Goal: Task Accomplishment & Management: Manage account settings

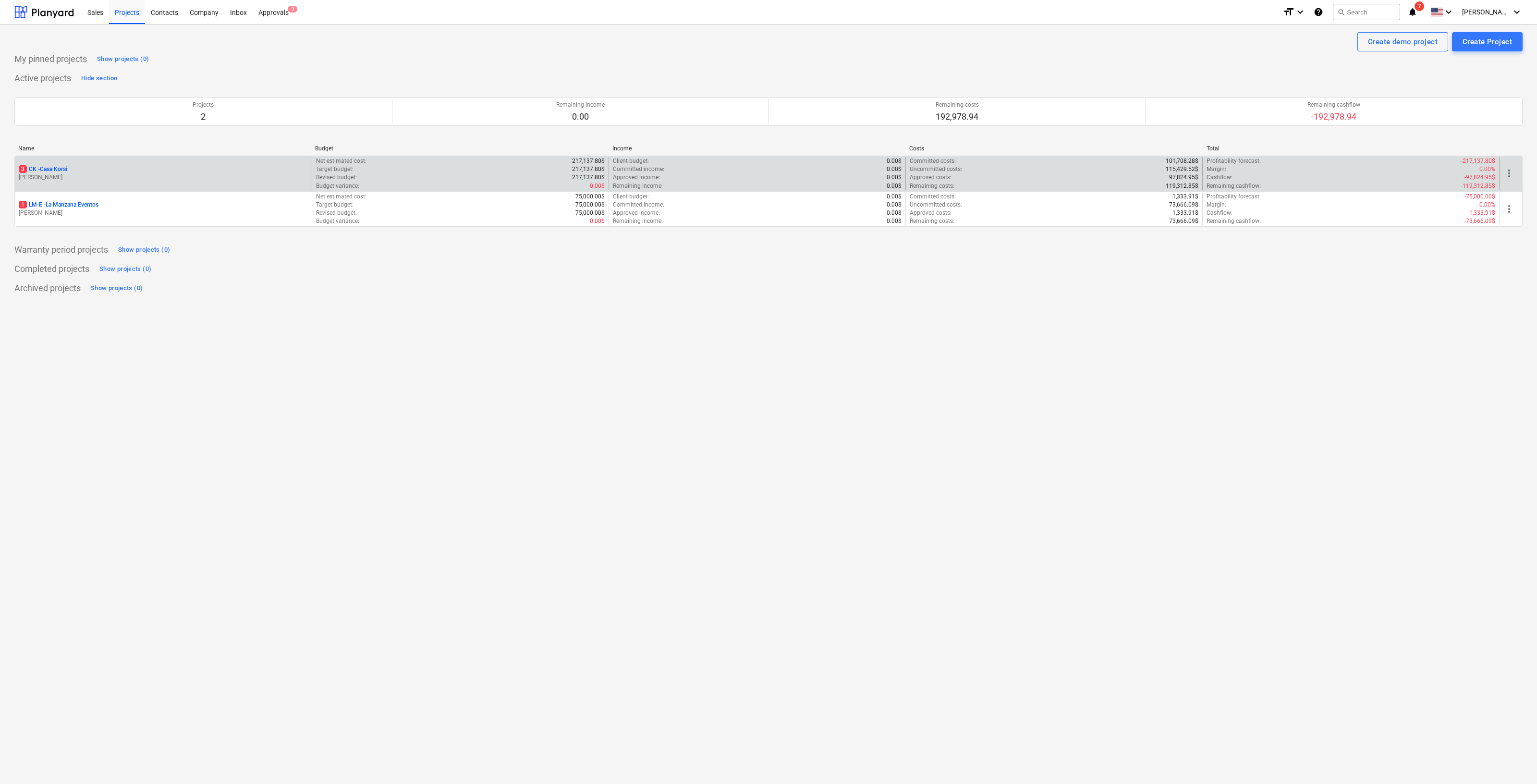
click at [54, 176] on p "[PERSON_NAME]" at bounding box center [163, 177] width 289 height 8
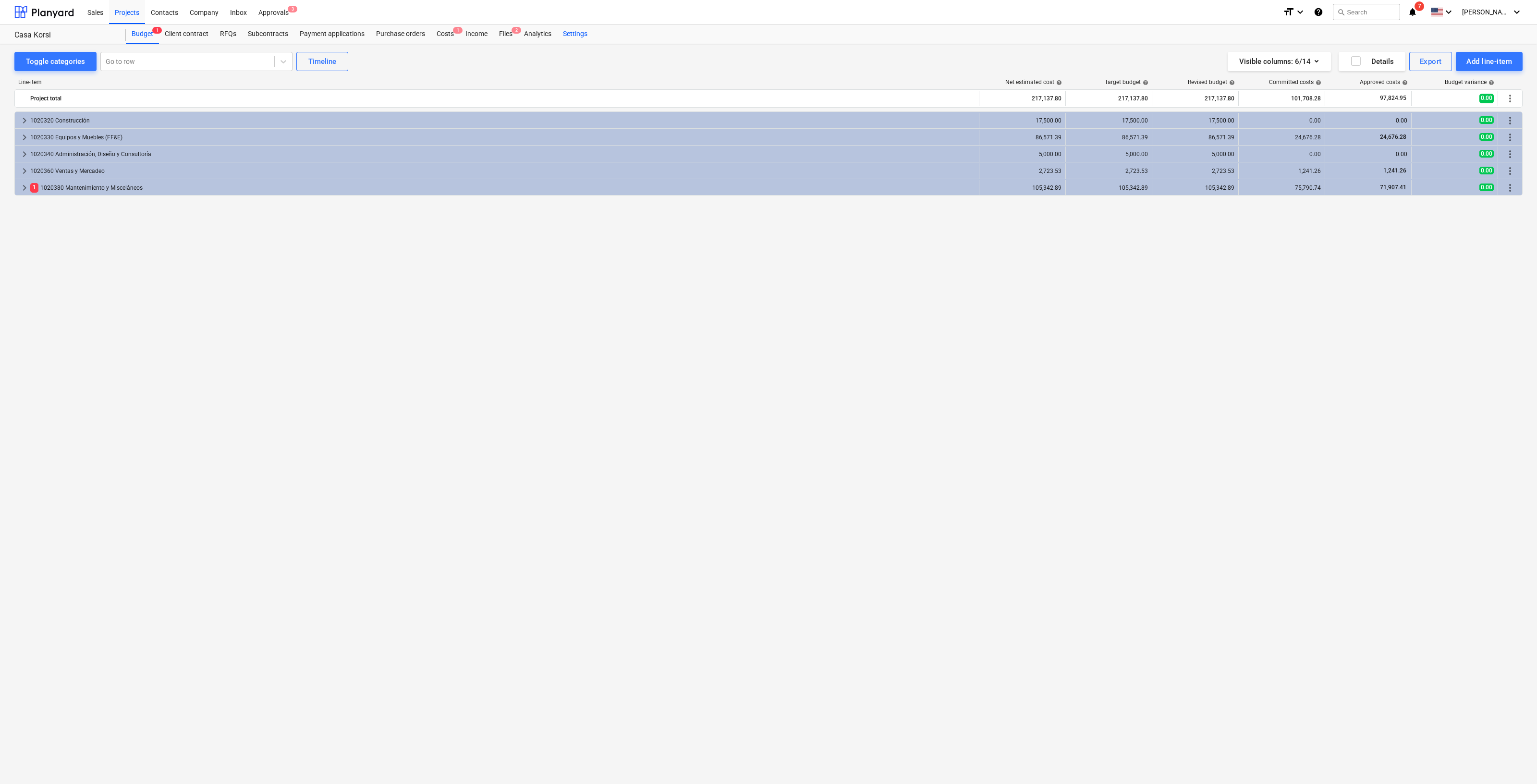
click at [585, 35] on div "Settings" at bounding box center [575, 33] width 36 height 19
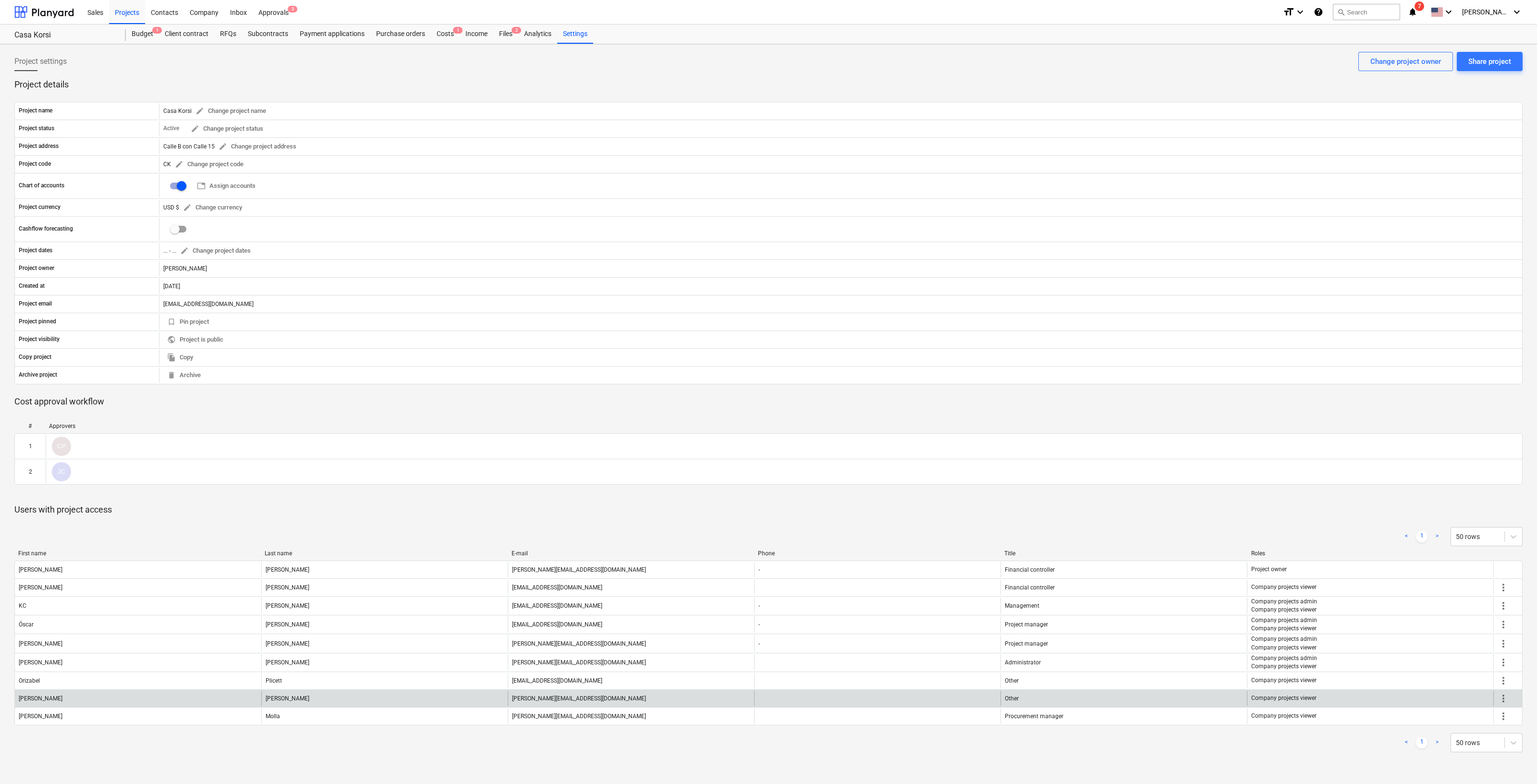
click at [1504, 698] on span "more_vert" at bounding box center [1504, 698] width 11 height 11
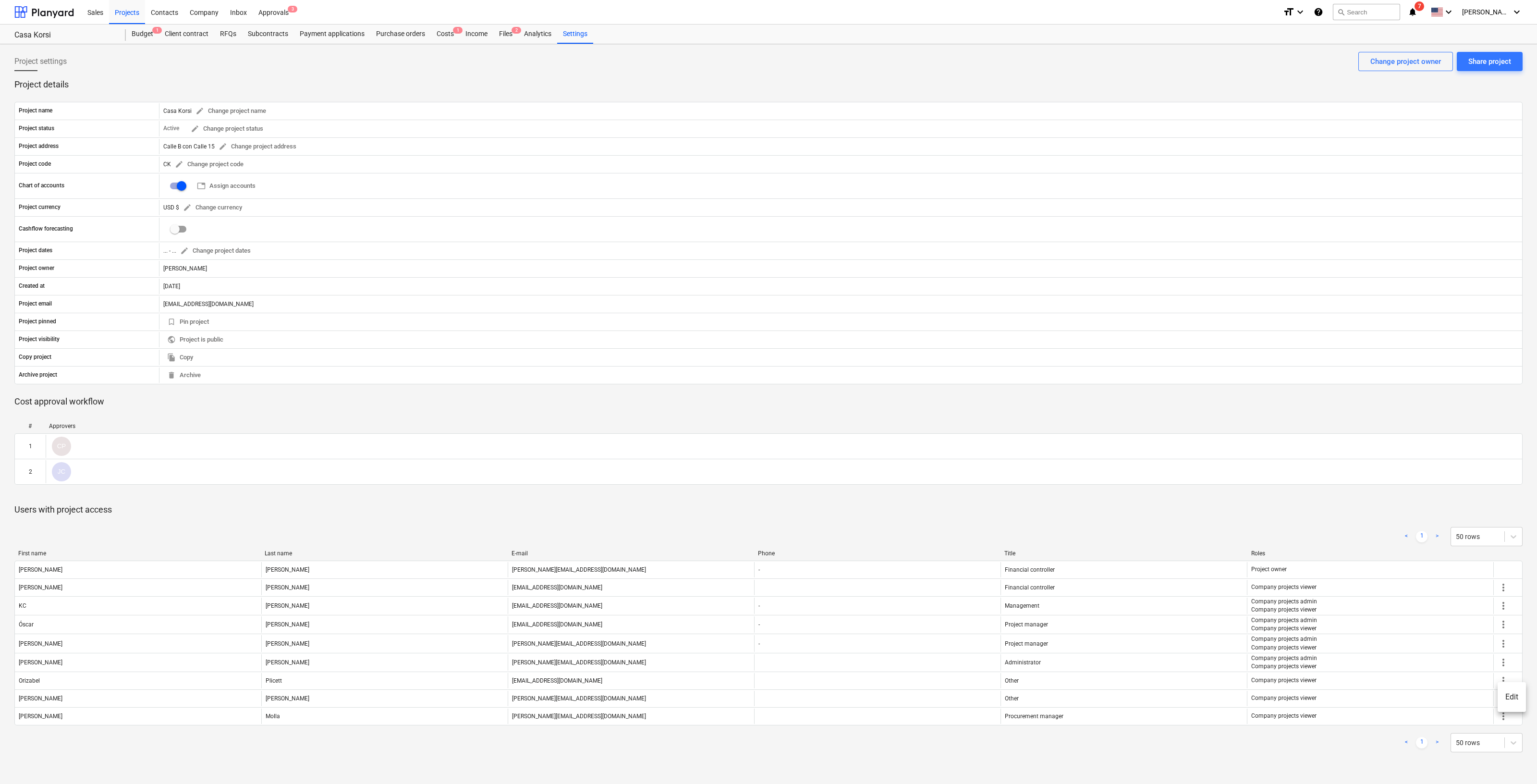
click at [1506, 697] on li "Edit" at bounding box center [1512, 696] width 28 height 22
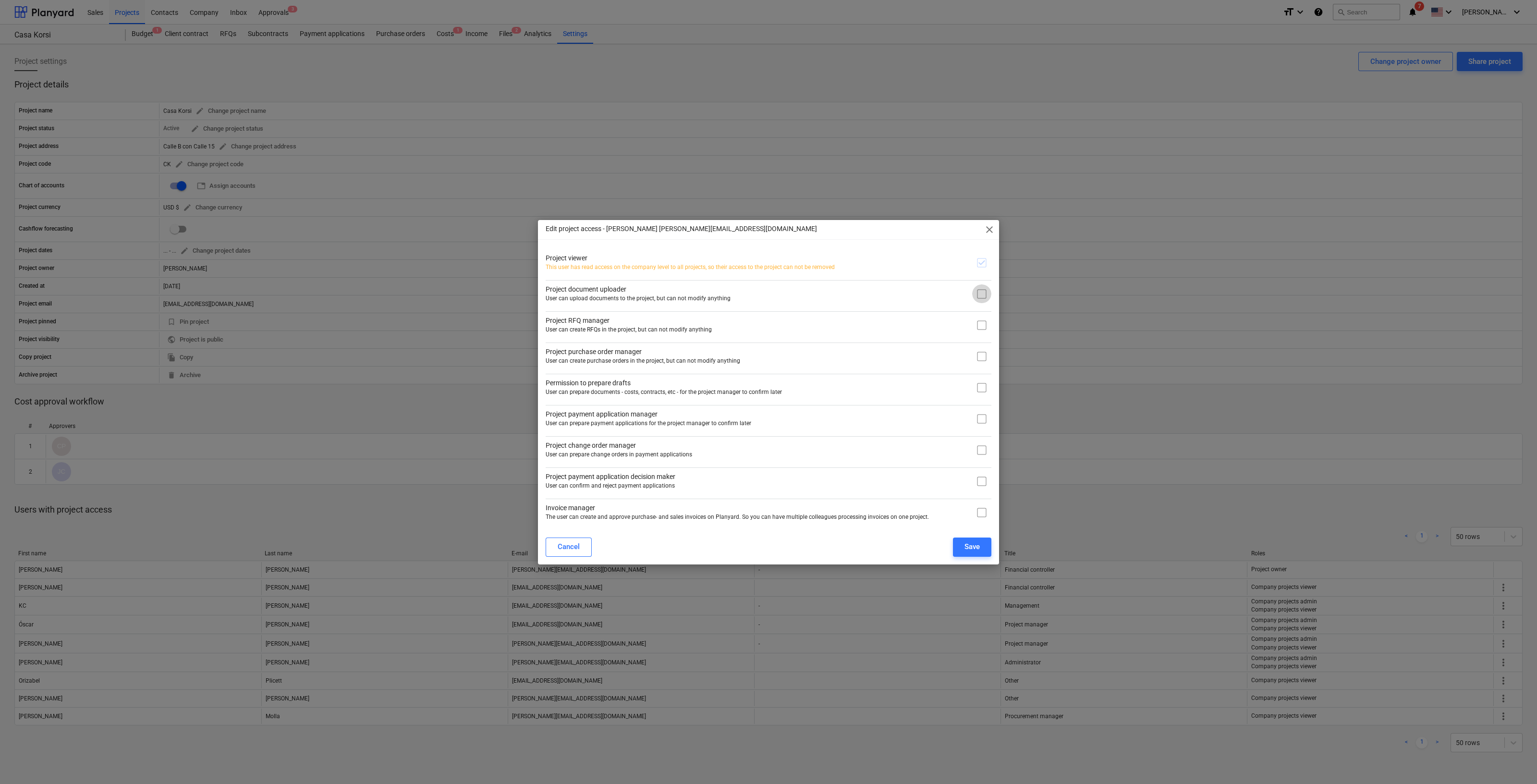
click at [981, 293] on input "checkbox" at bounding box center [981, 294] width 19 height 19
checkbox input "true"
click at [982, 363] on input "checkbox" at bounding box center [981, 356] width 19 height 19
checkbox input "true"
click at [980, 517] on input "checkbox" at bounding box center [981, 512] width 19 height 19
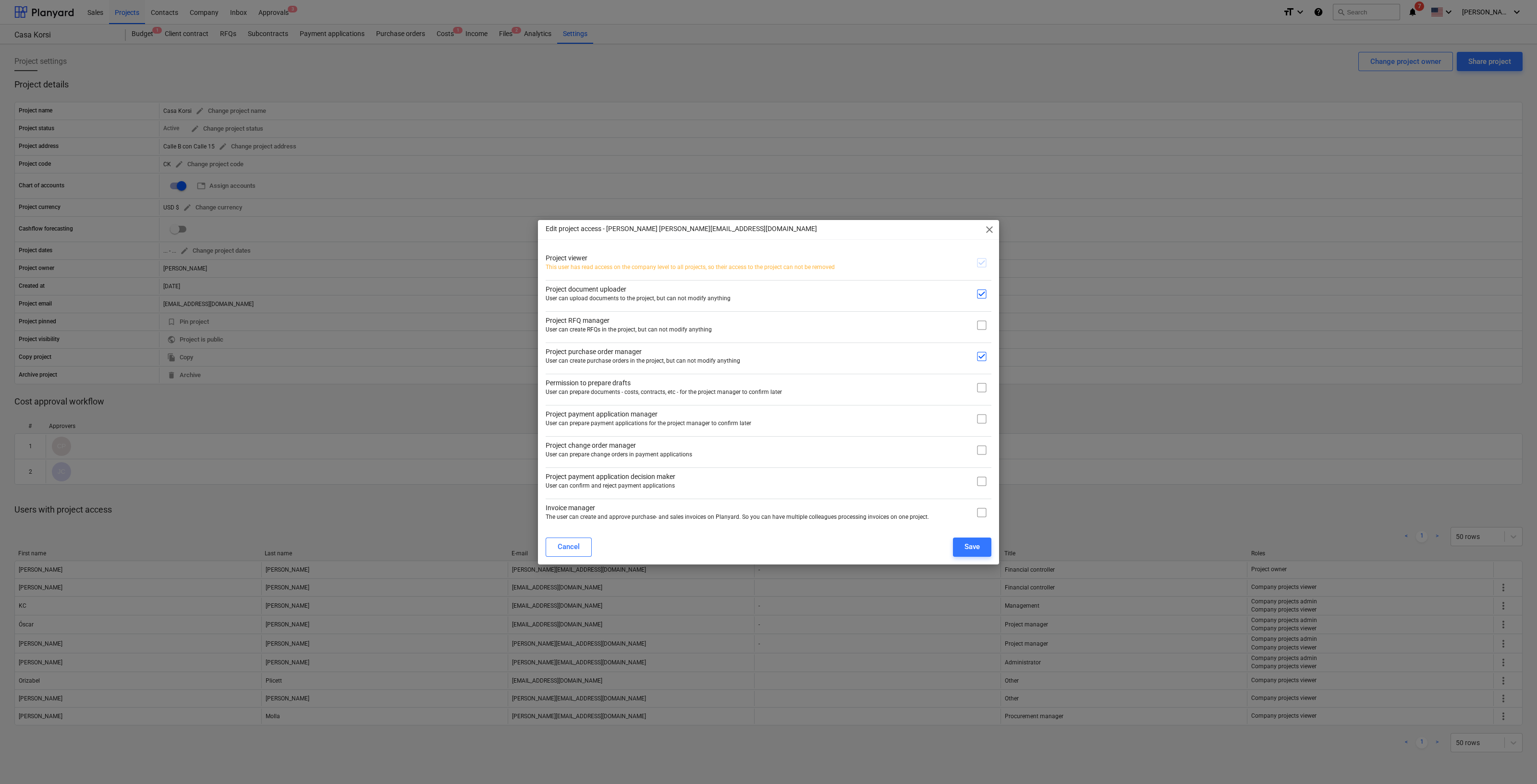
checkbox input "true"
click at [968, 551] on div "Save" at bounding box center [973, 546] width 16 height 13
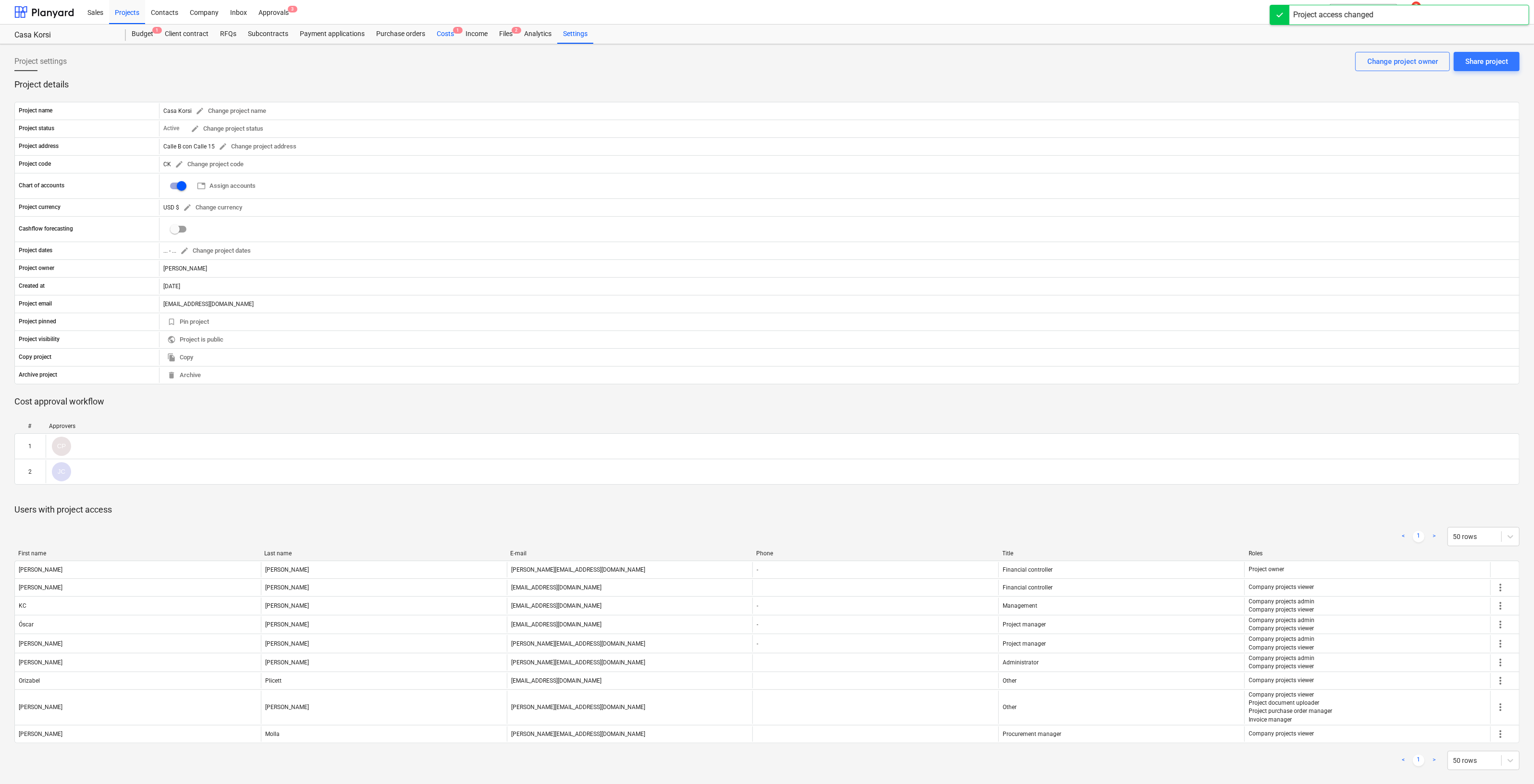
click at [448, 34] on div "Costs 1" at bounding box center [445, 33] width 29 height 19
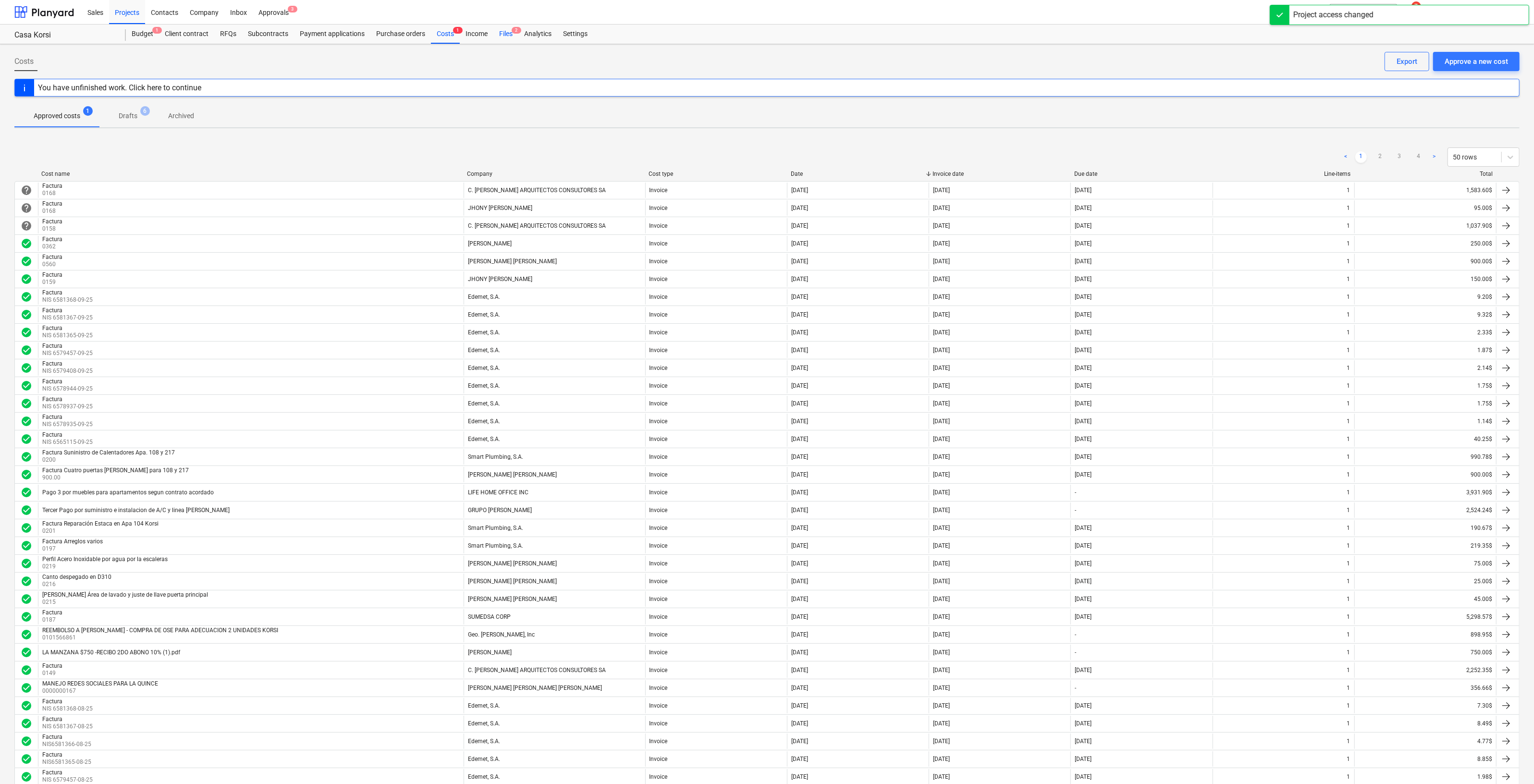
click at [509, 31] on div "Files 2" at bounding box center [505, 33] width 25 height 19
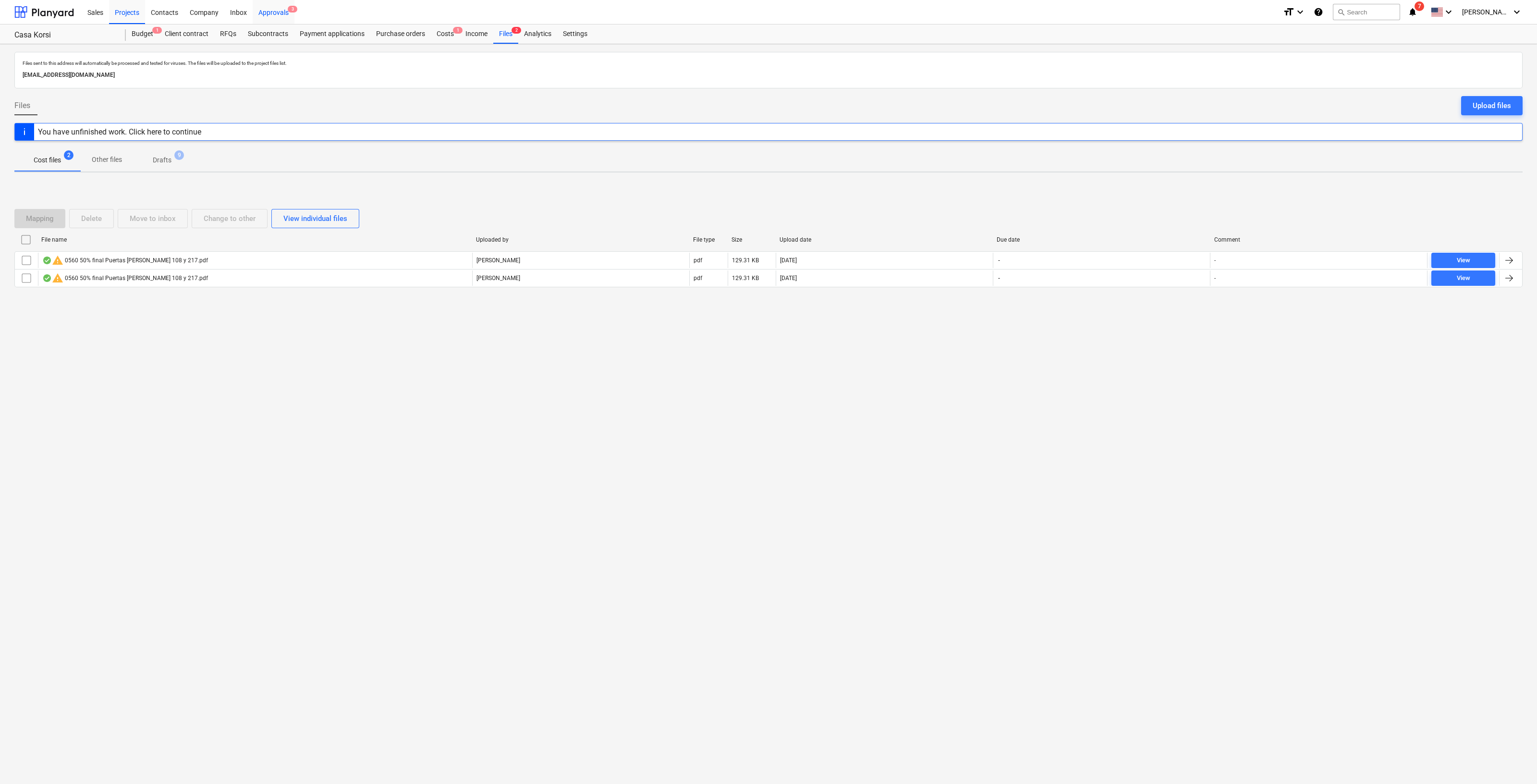
click at [285, 14] on div "Approvals 3" at bounding box center [273, 11] width 42 height 24
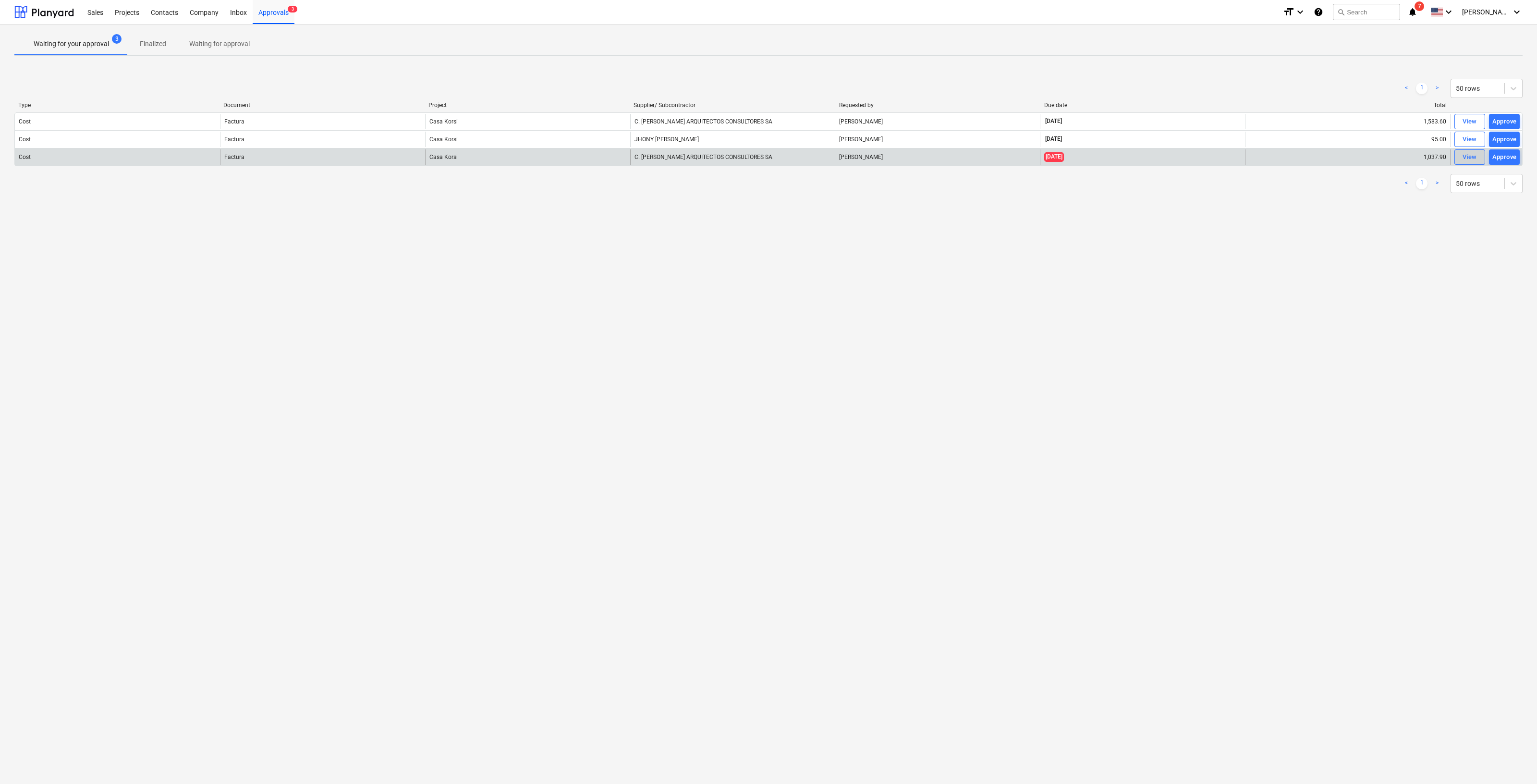
click at [1472, 153] on div "View" at bounding box center [1470, 157] width 14 height 11
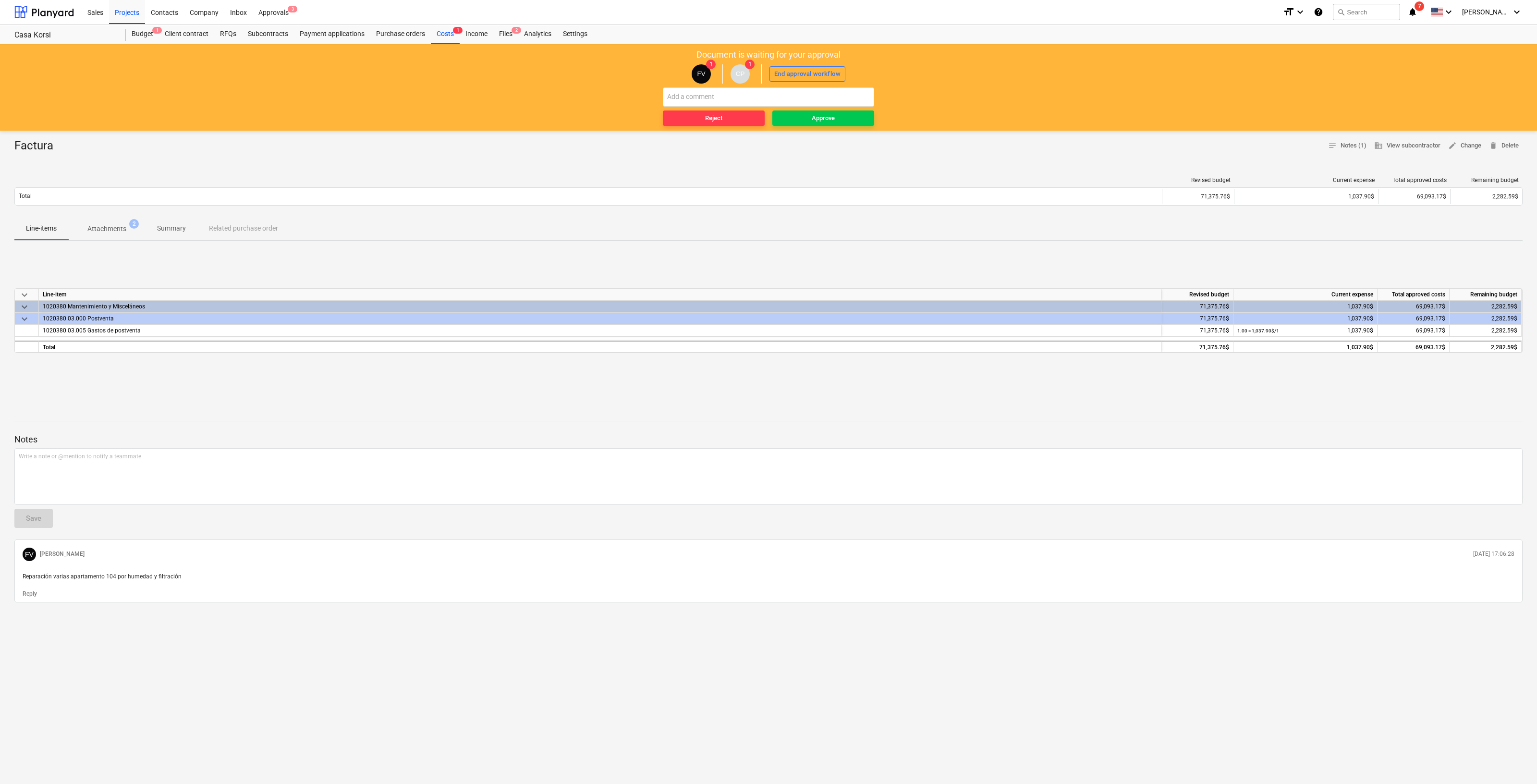
click at [126, 231] on p "Attachments" at bounding box center [107, 229] width 39 height 10
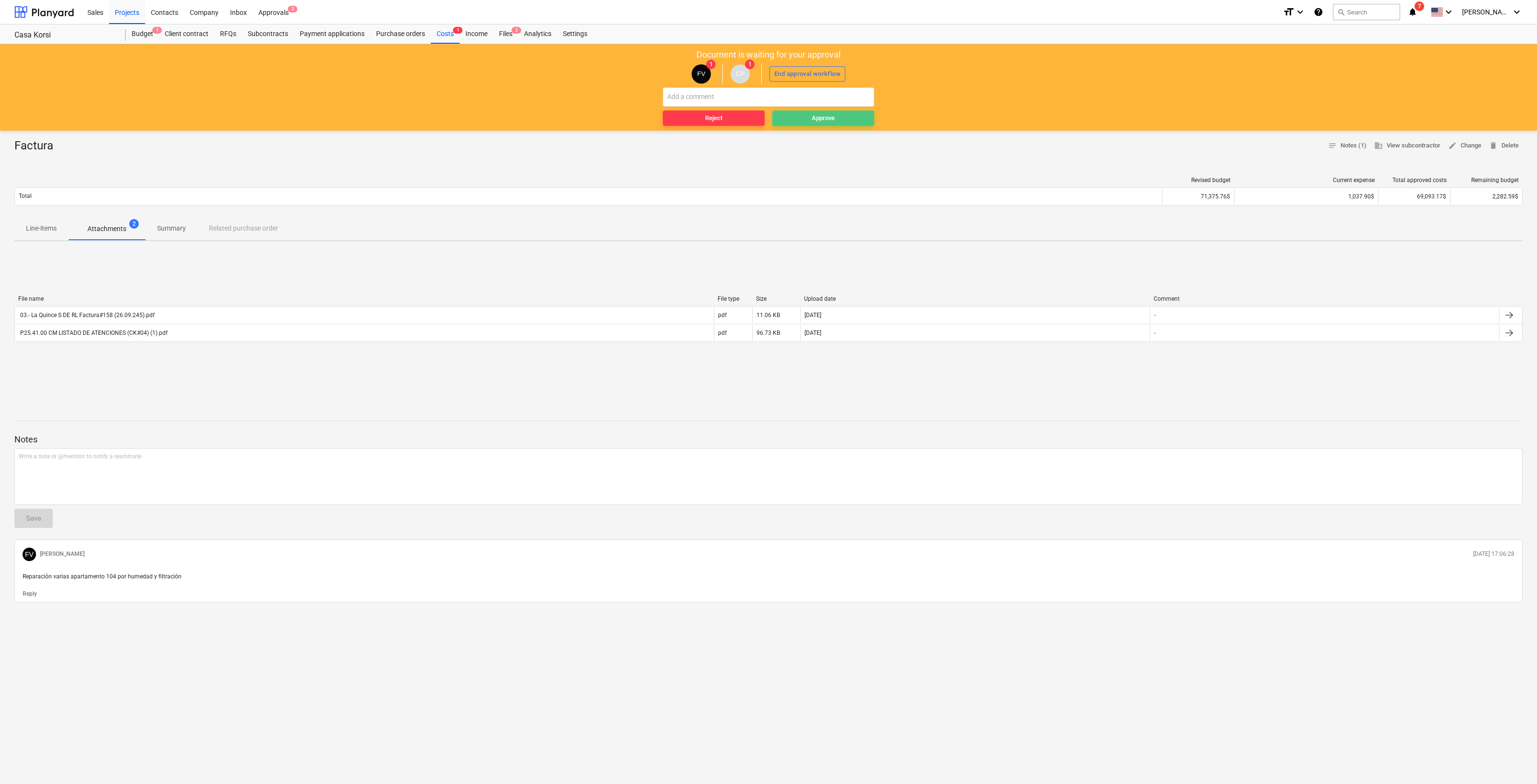
click at [859, 119] on span "Approve" at bounding box center [823, 119] width 94 height 11
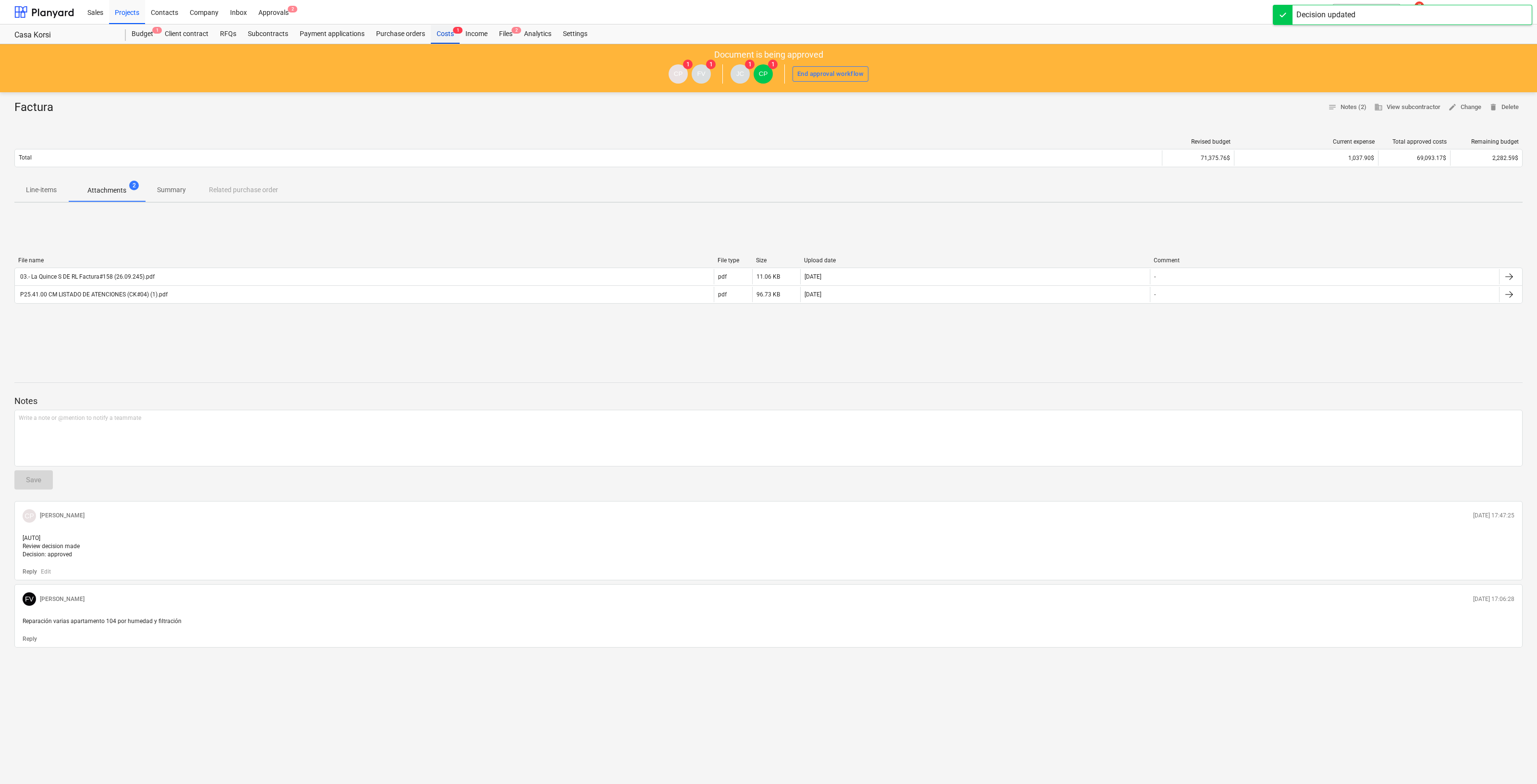
click at [444, 36] on div "Costs 1" at bounding box center [445, 33] width 29 height 19
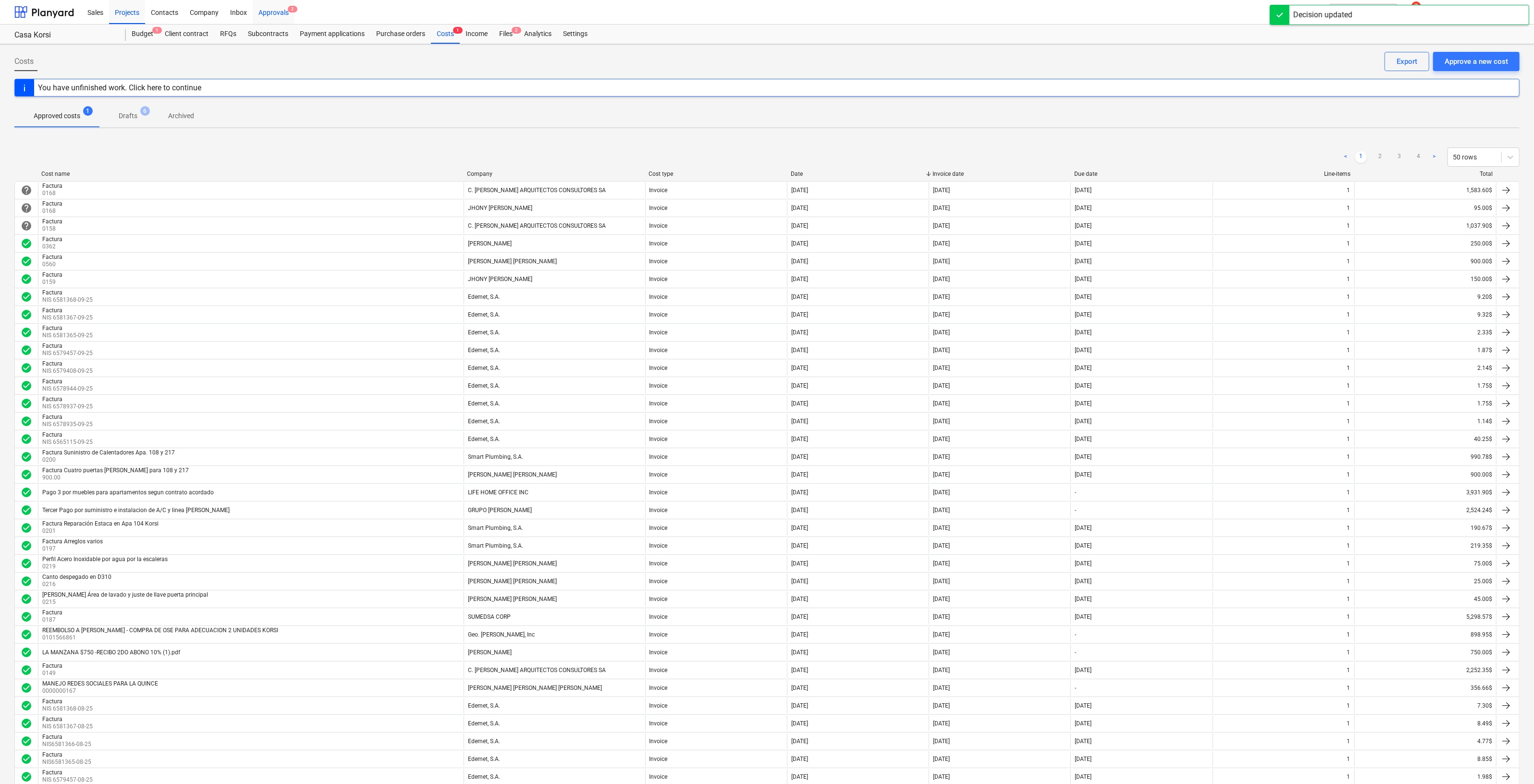
click at [284, 13] on div "Approvals 2" at bounding box center [273, 11] width 42 height 24
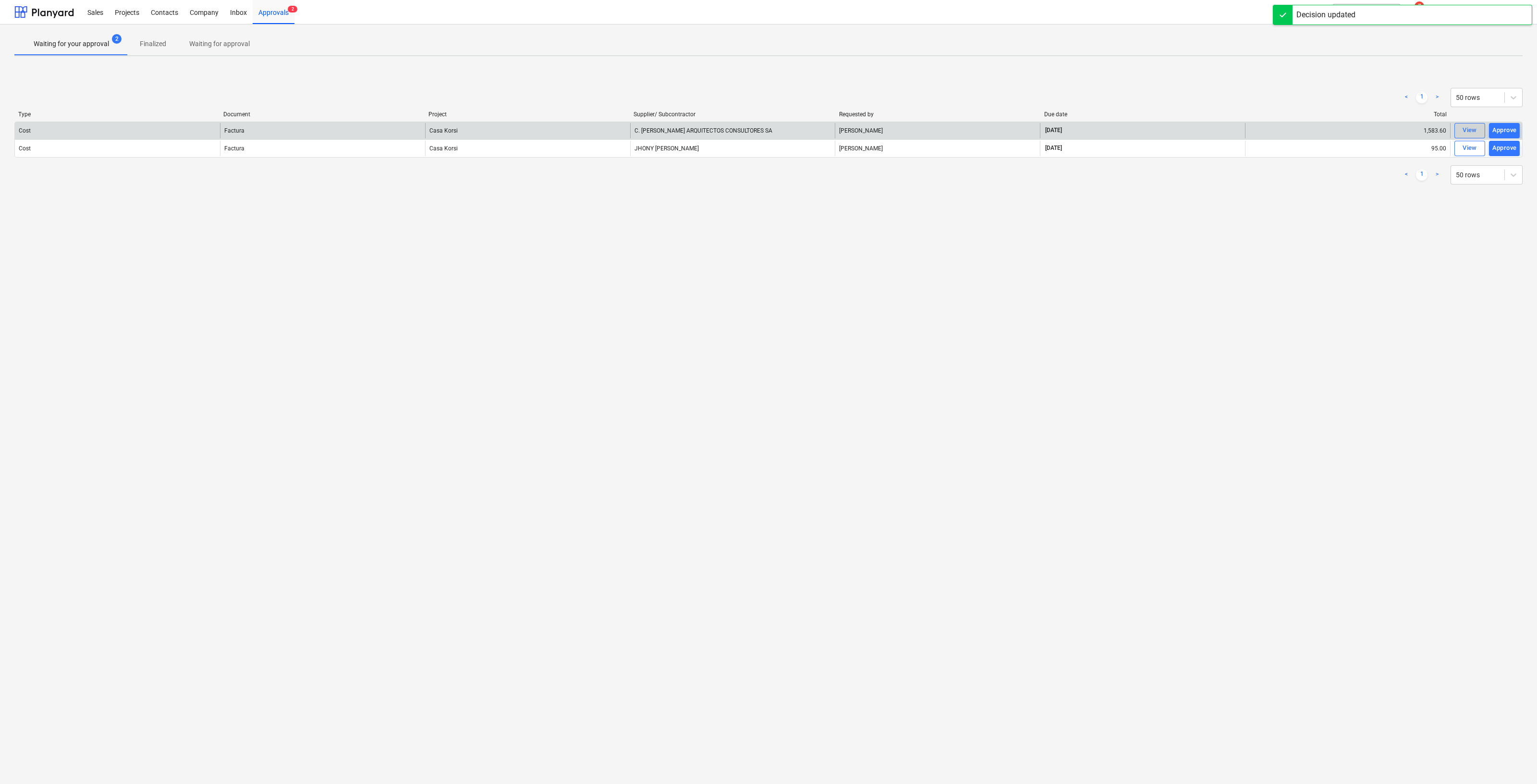
click at [1469, 123] on button "View" at bounding box center [1469, 131] width 31 height 16
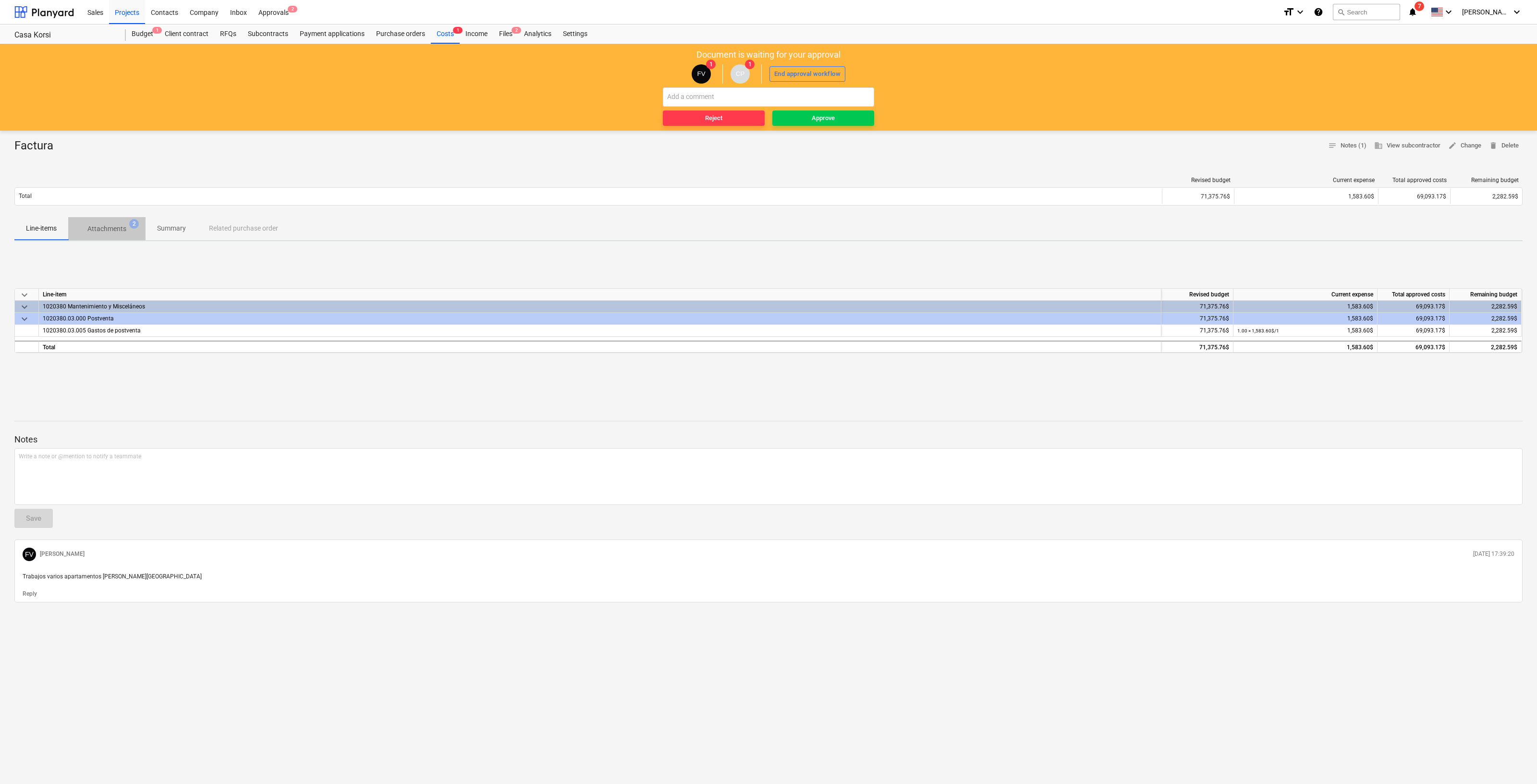
click at [110, 228] on p "Attachments" at bounding box center [107, 229] width 39 height 10
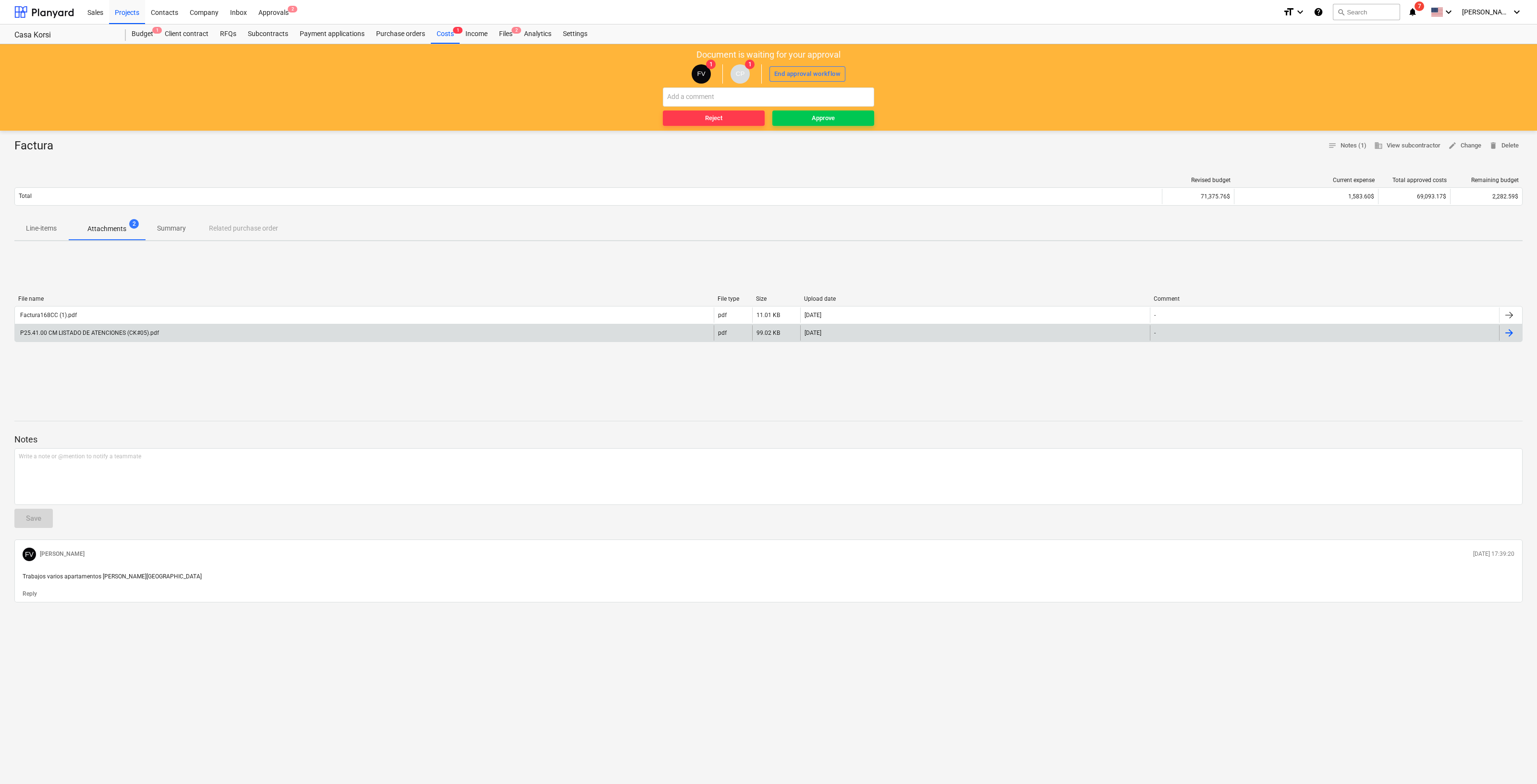
click at [120, 335] on div "P25.41.00 CM LISTADO DE ATENCIONES (CK#05).pdf" at bounding box center [88, 332] width 140 height 6
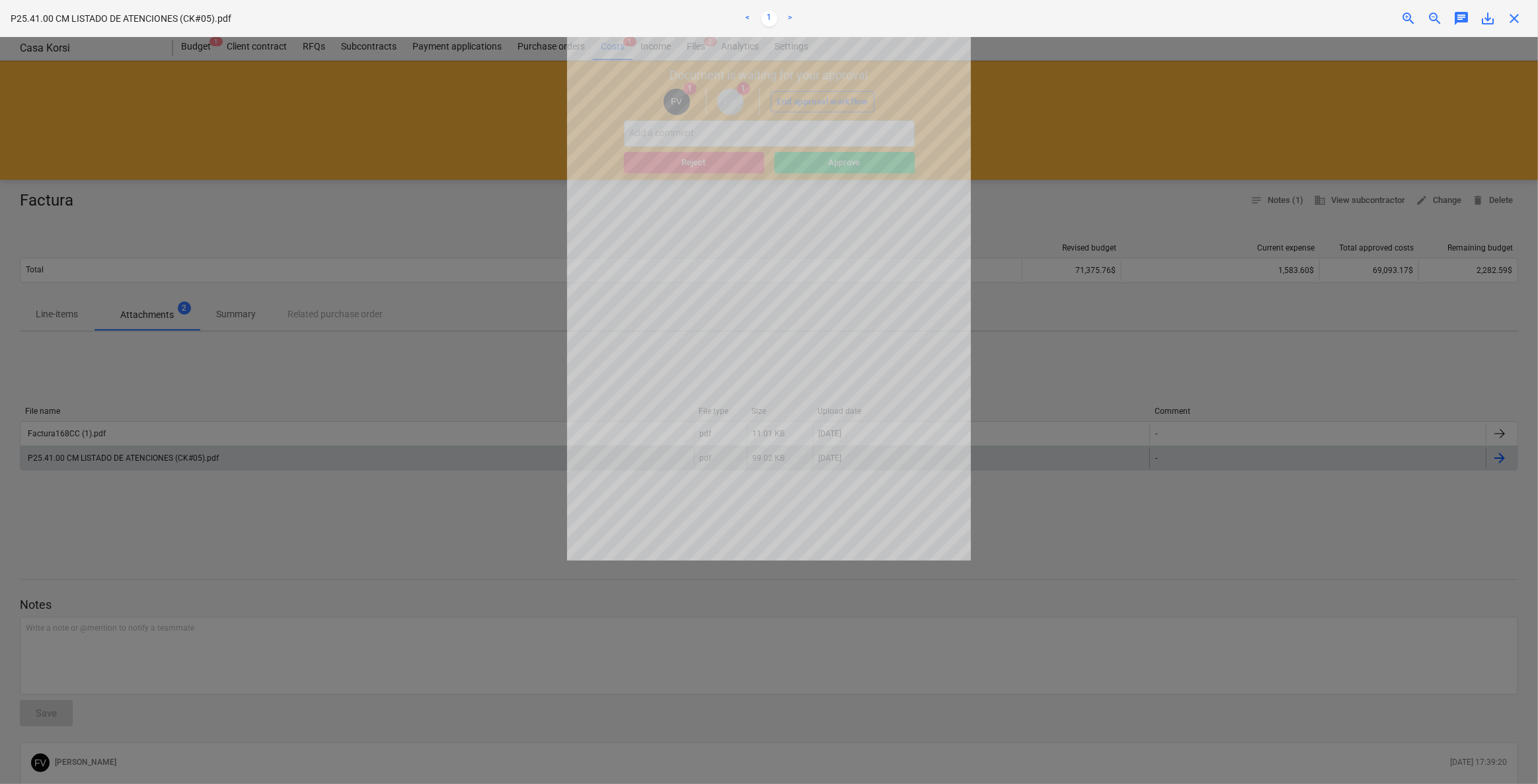
drag, startPoint x: 1150, startPoint y: 409, endPoint x: 1079, endPoint y: 318, distance: 115.4
click at [1144, 400] on div at bounding box center [769, 410] width 1538 height 747
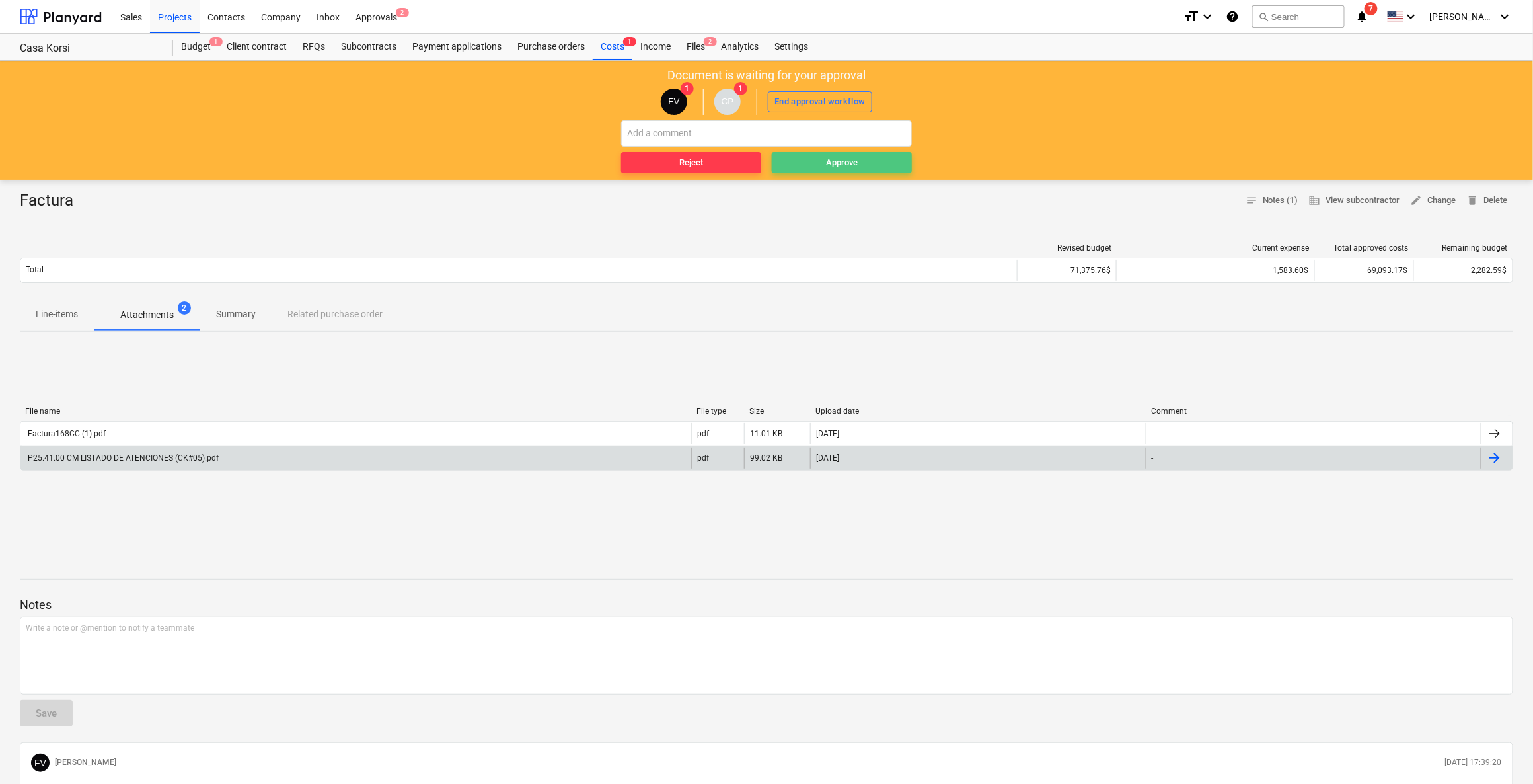
click at [844, 169] on button "Approve" at bounding box center [842, 162] width 140 height 22
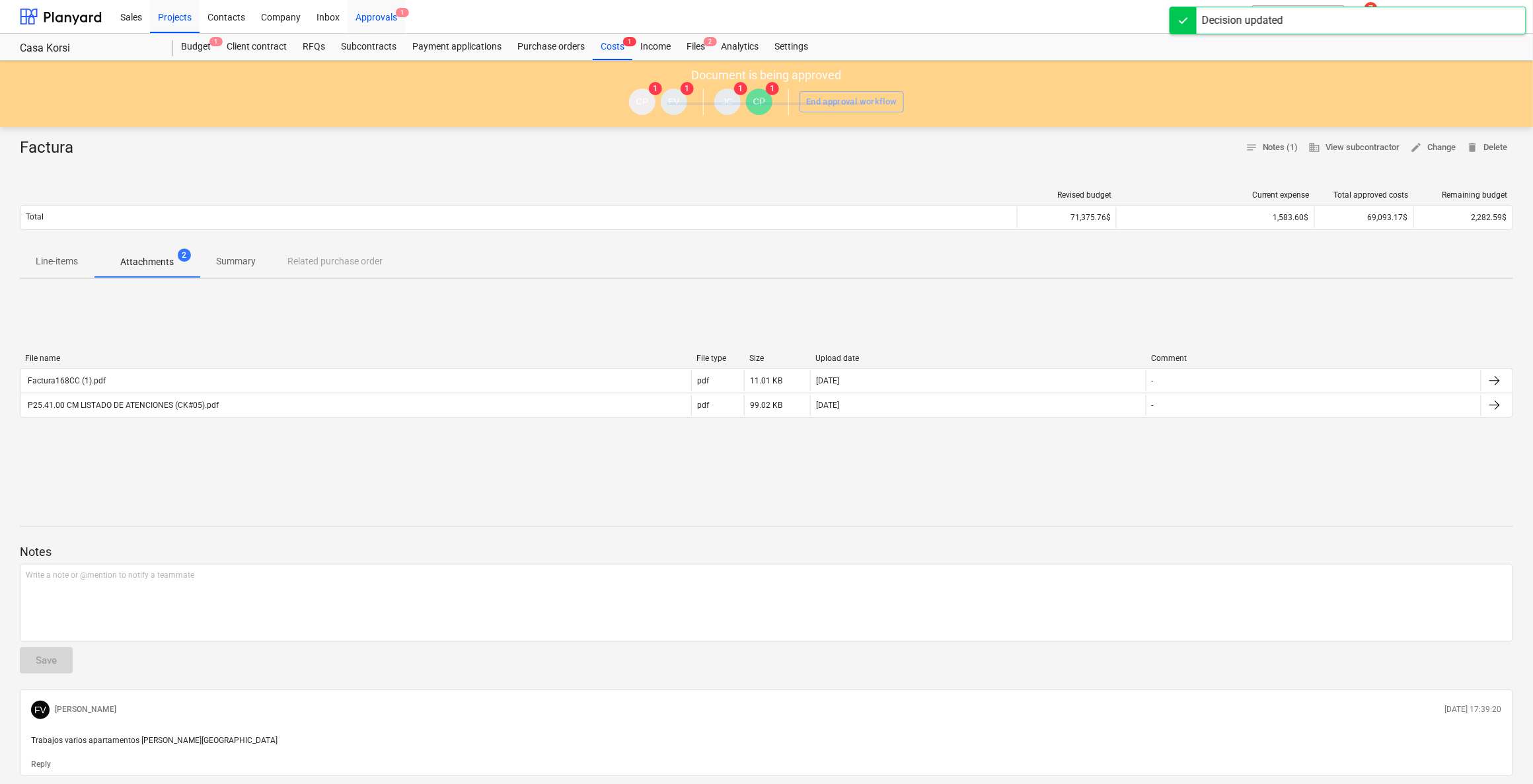
click at [398, 24] on div "Approvals 1" at bounding box center [376, 16] width 58 height 33
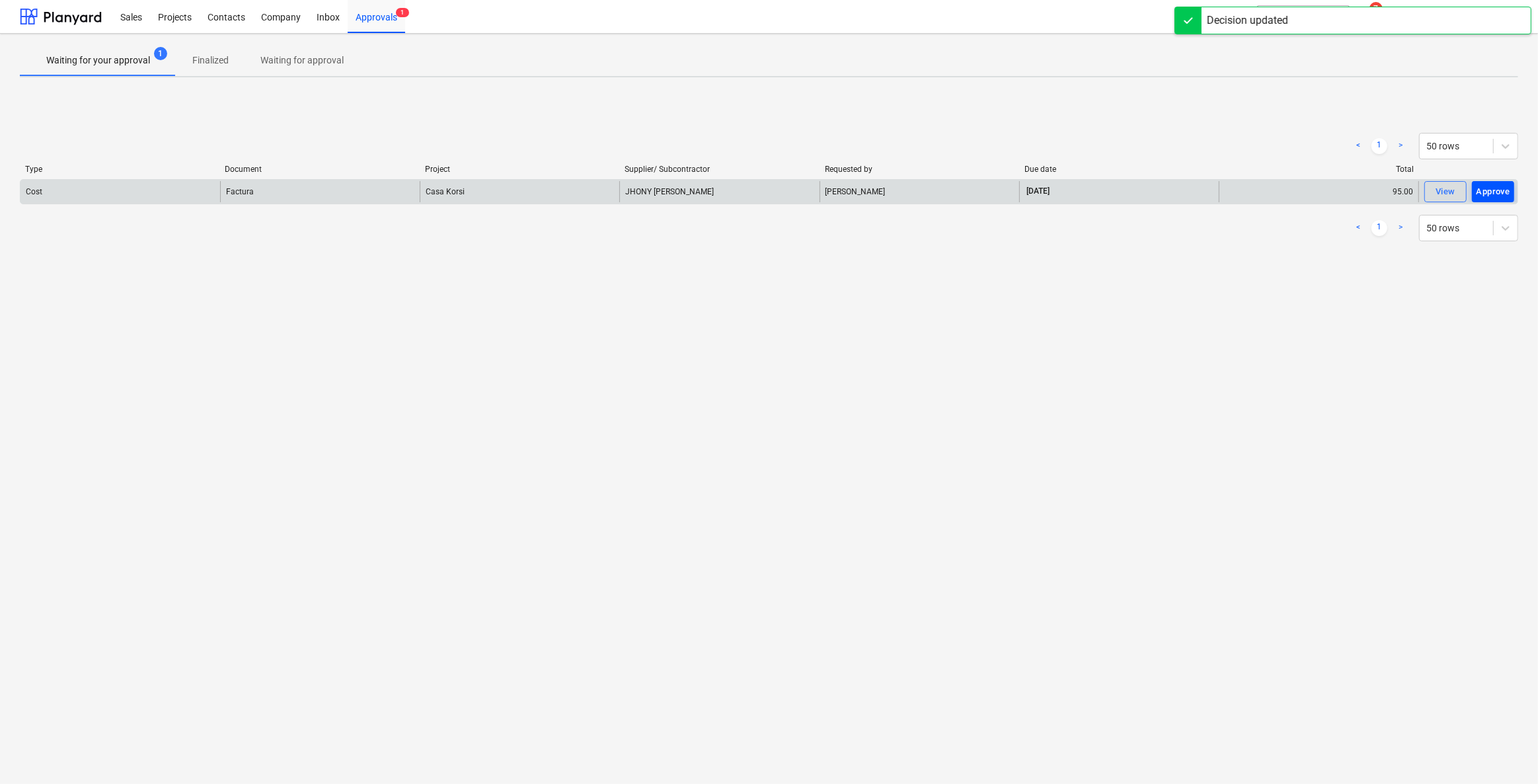
click at [1500, 194] on div "Approve" at bounding box center [1493, 192] width 33 height 16
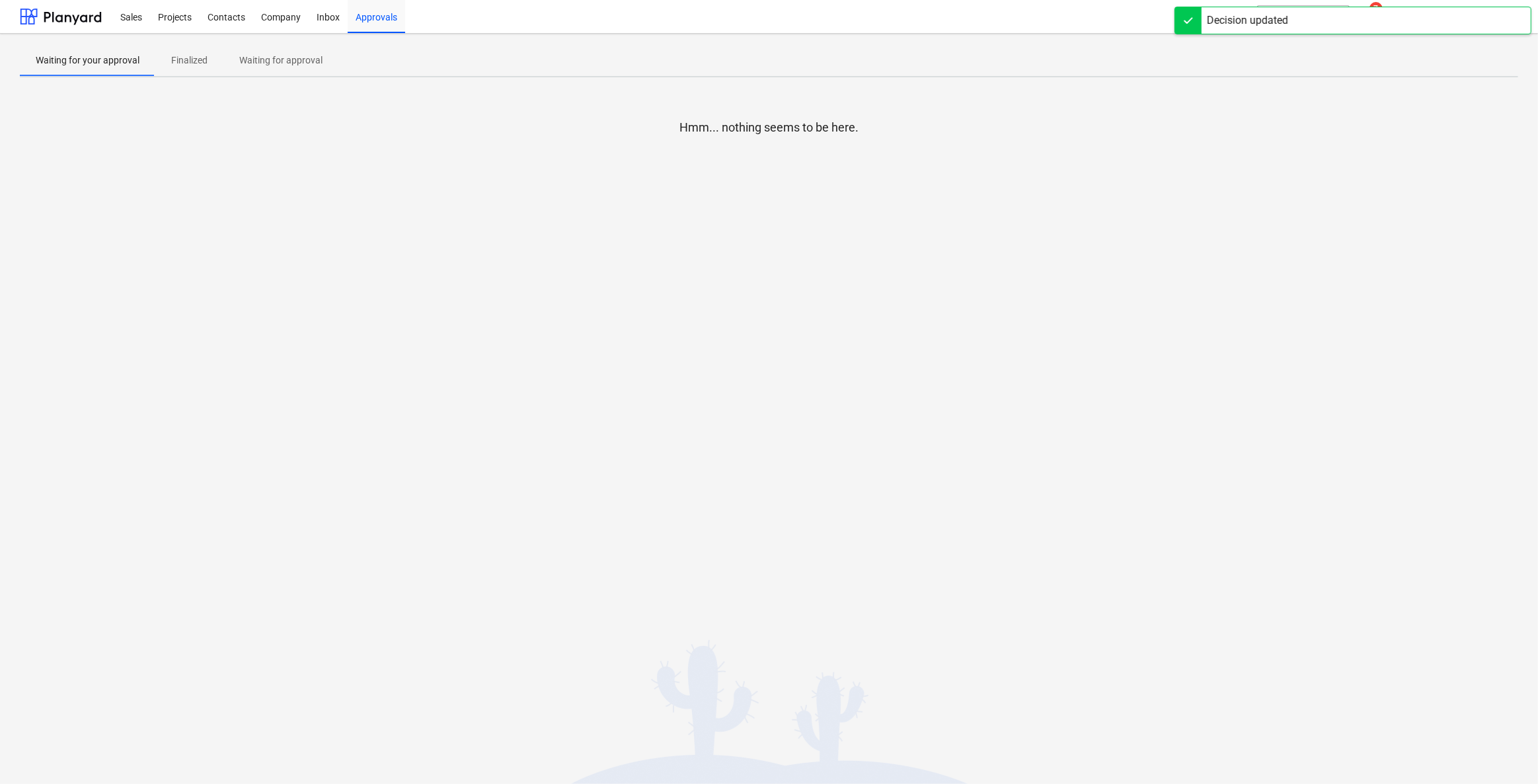
click at [1400, 6] on div "Decision updated" at bounding box center [1353, 13] width 370 height 26
click at [1404, 2] on div "Decision updated" at bounding box center [1353, 13] width 370 height 26
click at [1415, 51] on div "Waiting for your approval Finalized Waiting for approval" at bounding box center [769, 60] width 1498 height 31
click at [1403, 30] on div "Decision updated" at bounding box center [1353, 21] width 357 height 27
click at [1374, 20] on icon "notifications" at bounding box center [1367, 17] width 14 height 16
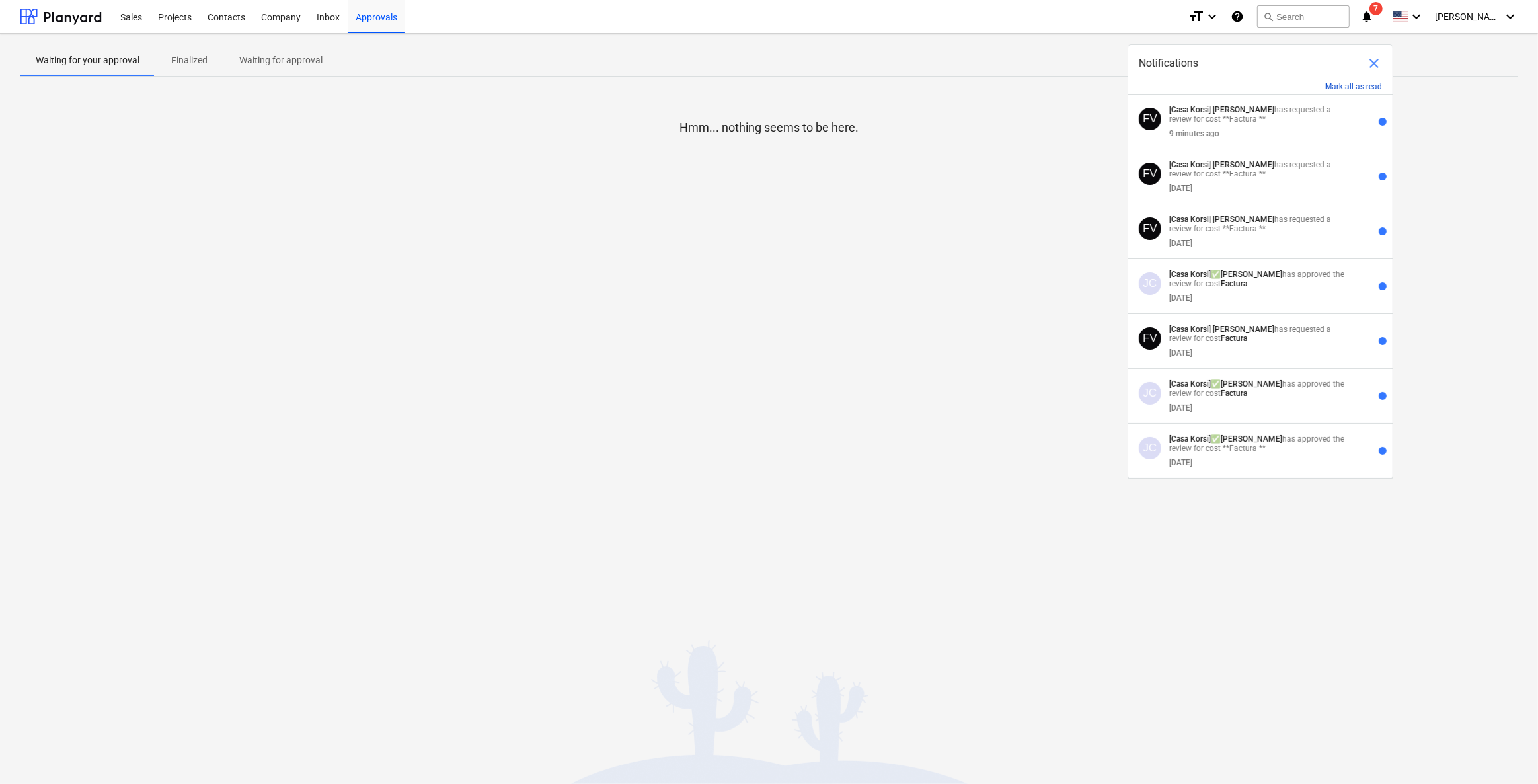
click at [1361, 82] on button "Mark all as read" at bounding box center [1354, 86] width 57 height 9
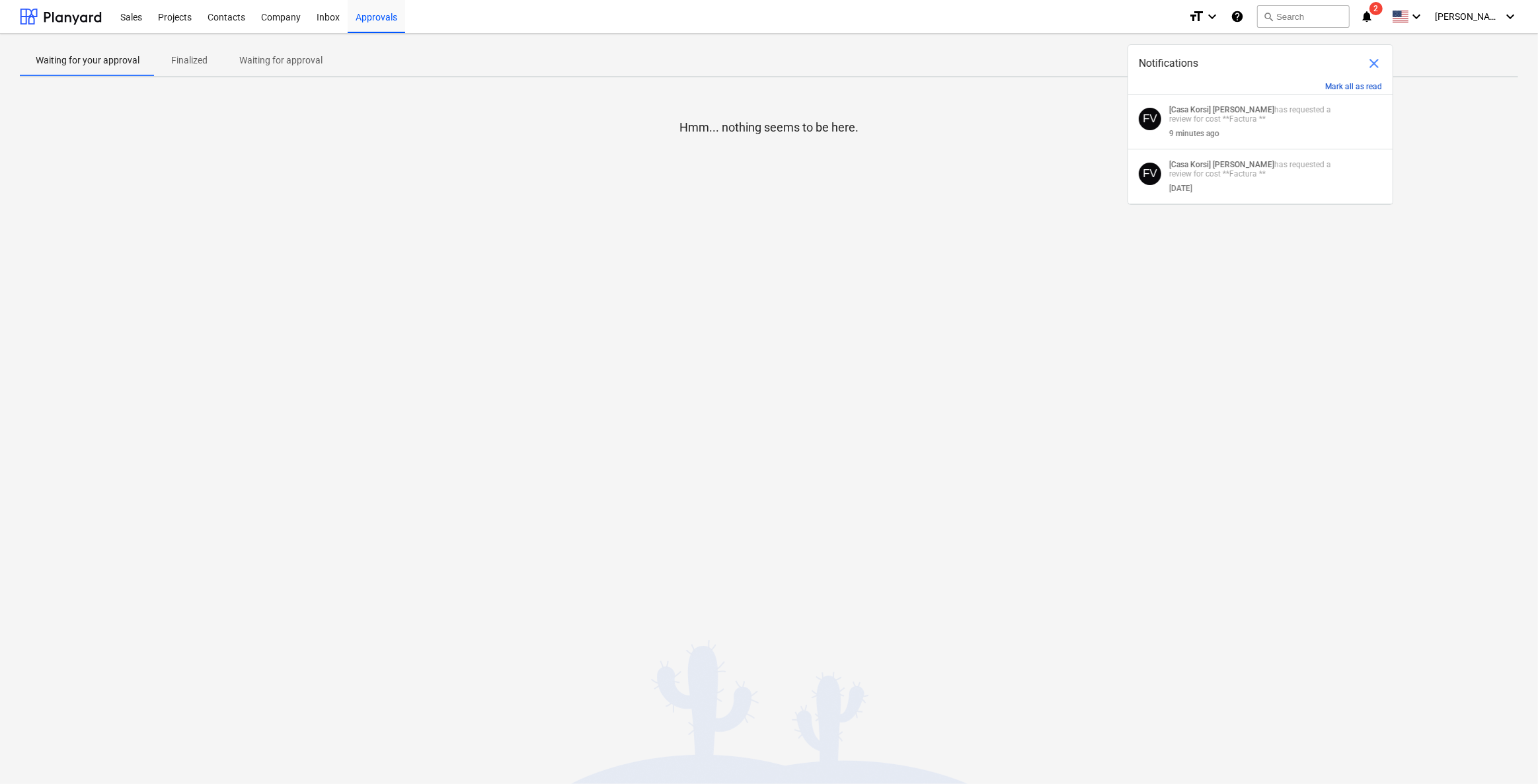
click at [1358, 84] on button "Mark all as read" at bounding box center [1354, 86] width 57 height 9
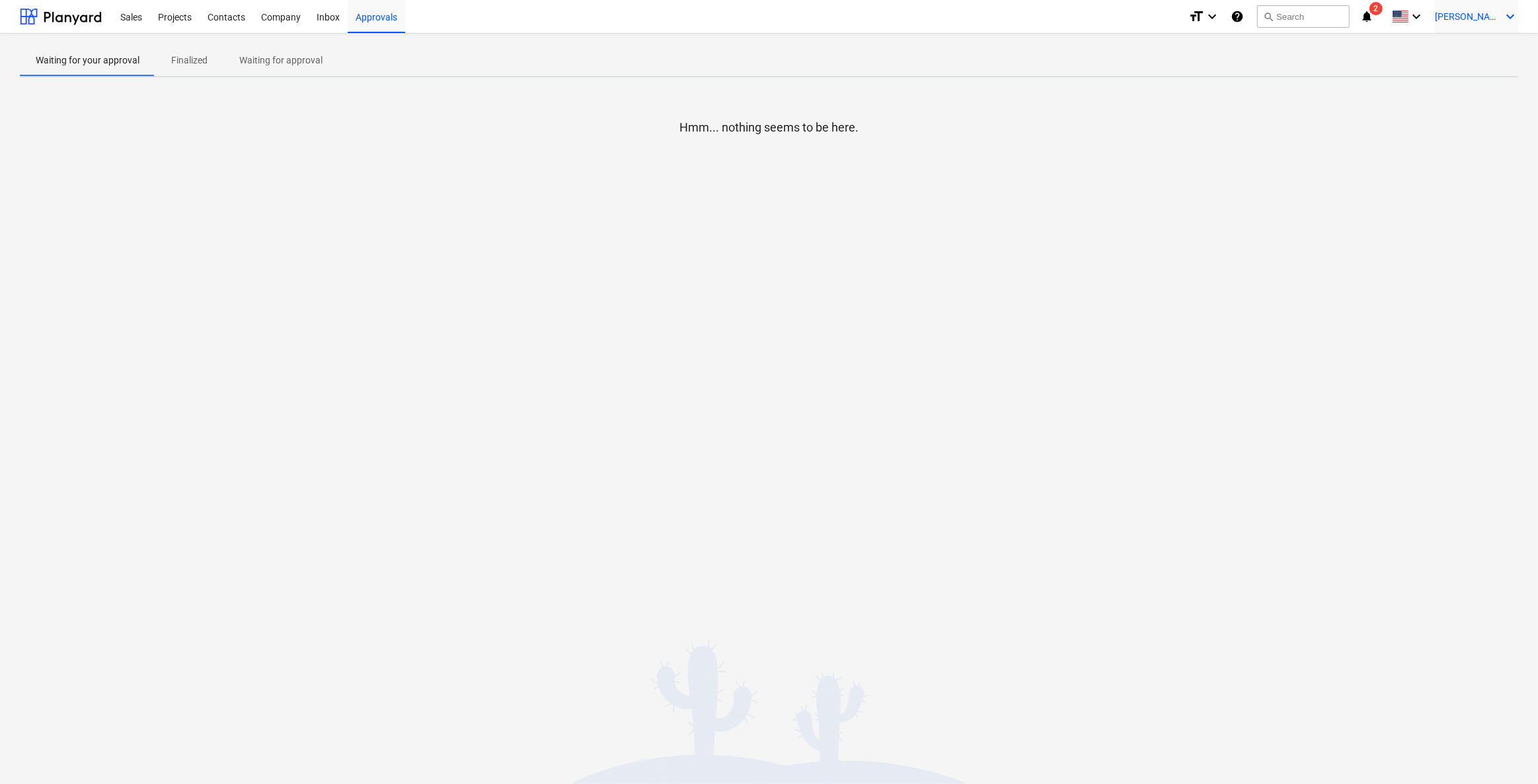
click at [1496, 16] on span "[PERSON_NAME]" at bounding box center [1468, 16] width 67 height 11
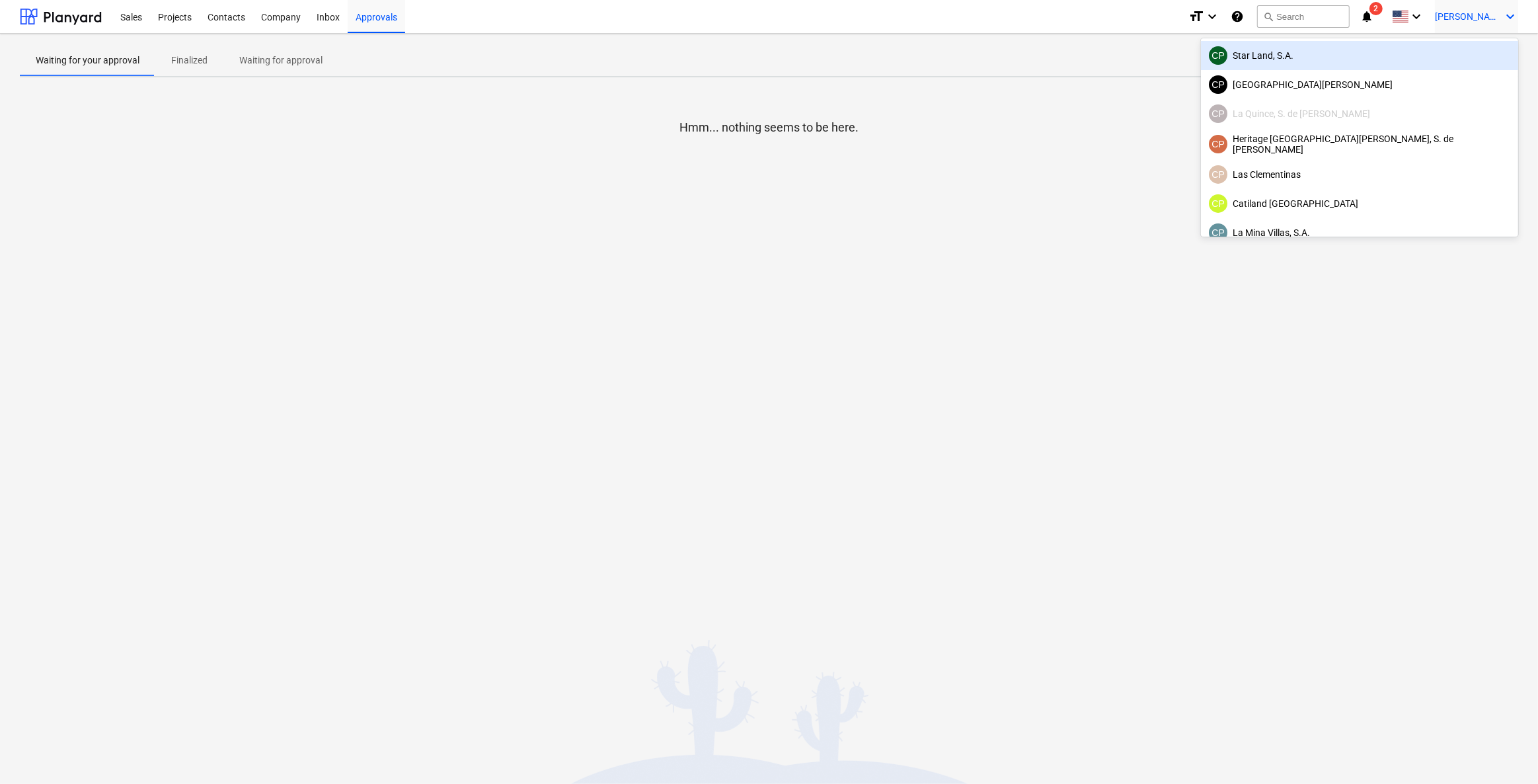
click at [1403, 57] on div "CP Star Land, S.A." at bounding box center [1360, 55] width 302 height 19
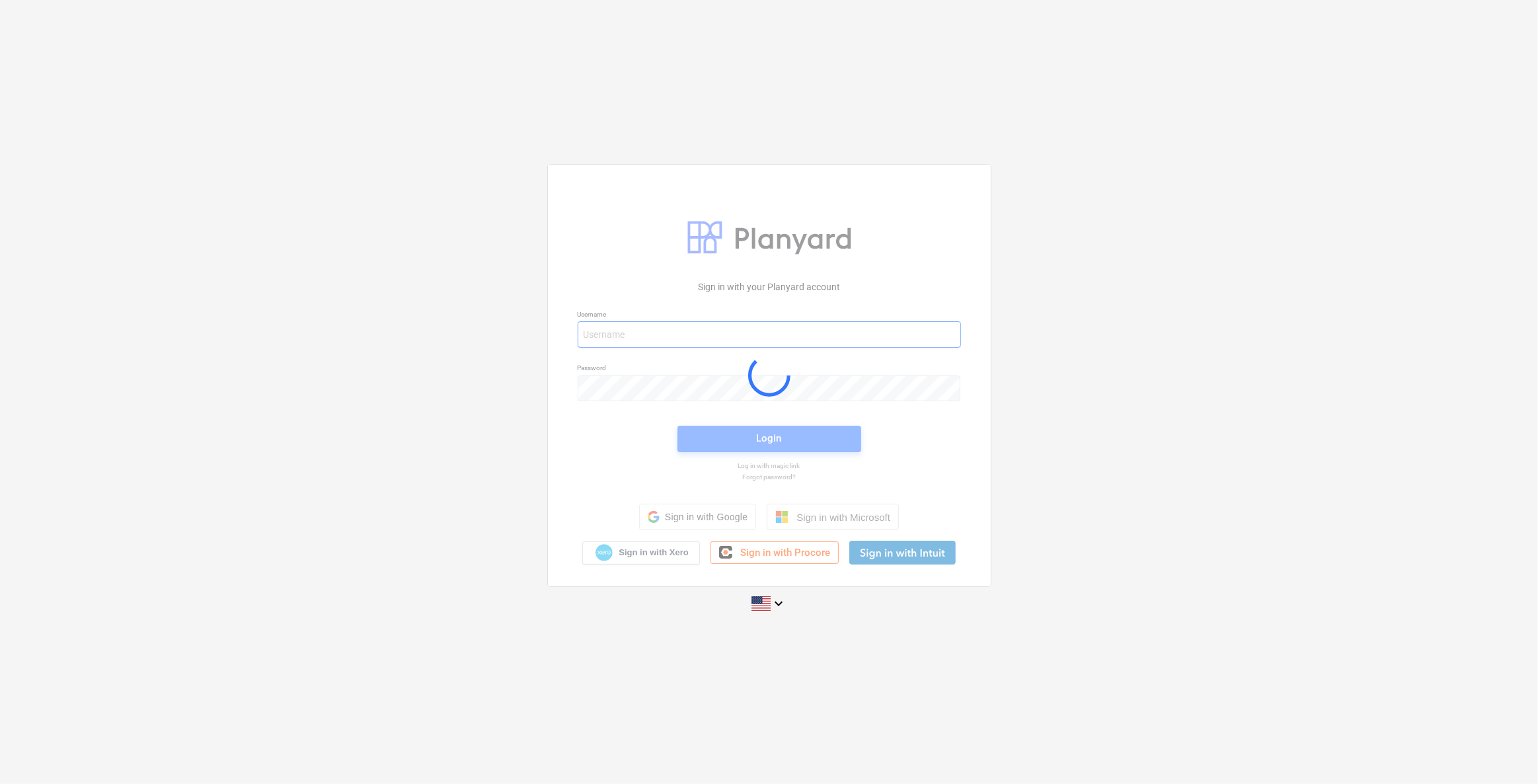
type input "[PERSON_NAME][EMAIL_ADDRESS][DOMAIN_NAME]"
